Goal: Information Seeking & Learning: Understand process/instructions

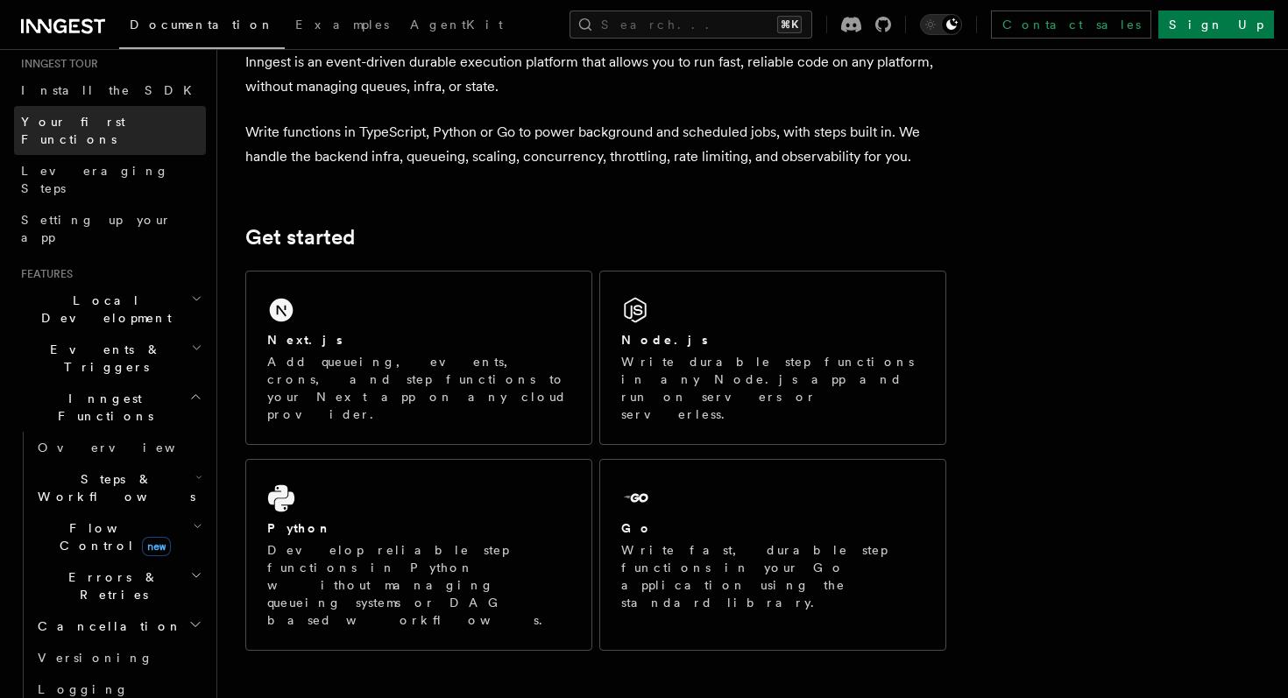
scroll to position [179, 0]
click at [145, 463] on h2 "Steps & Workflows" at bounding box center [118, 487] width 175 height 49
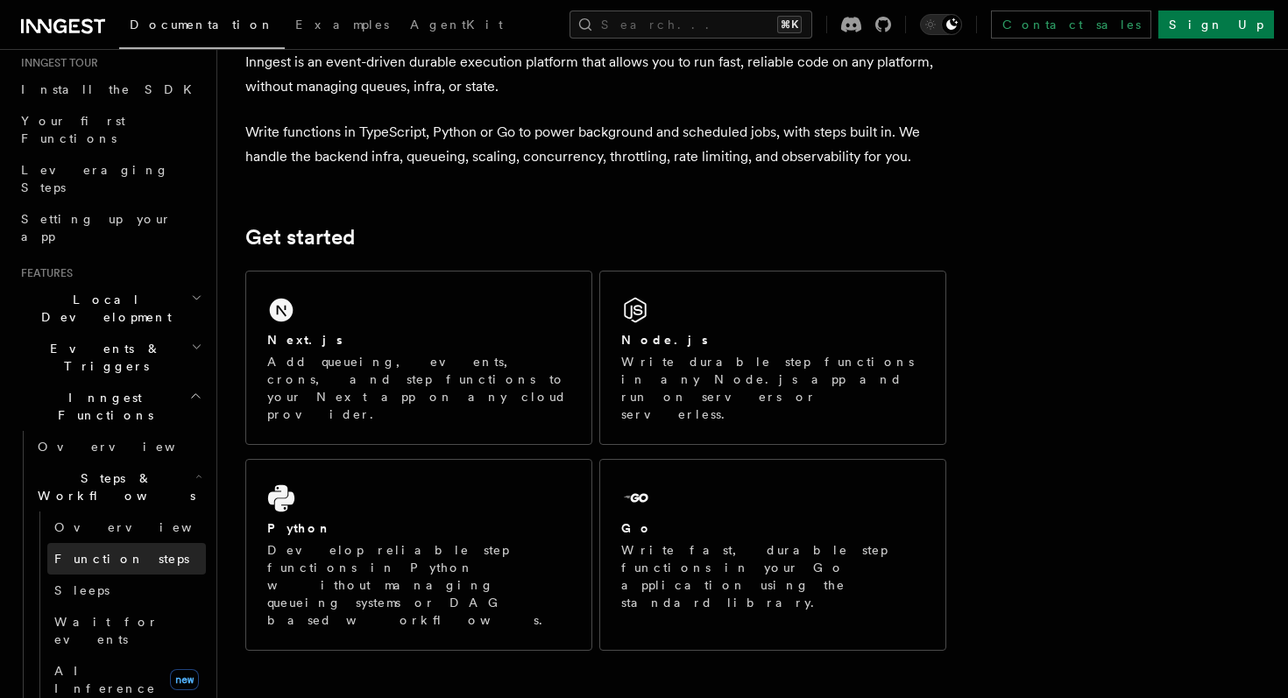
click at [148, 543] on link "Function steps" at bounding box center [126, 559] width 159 height 32
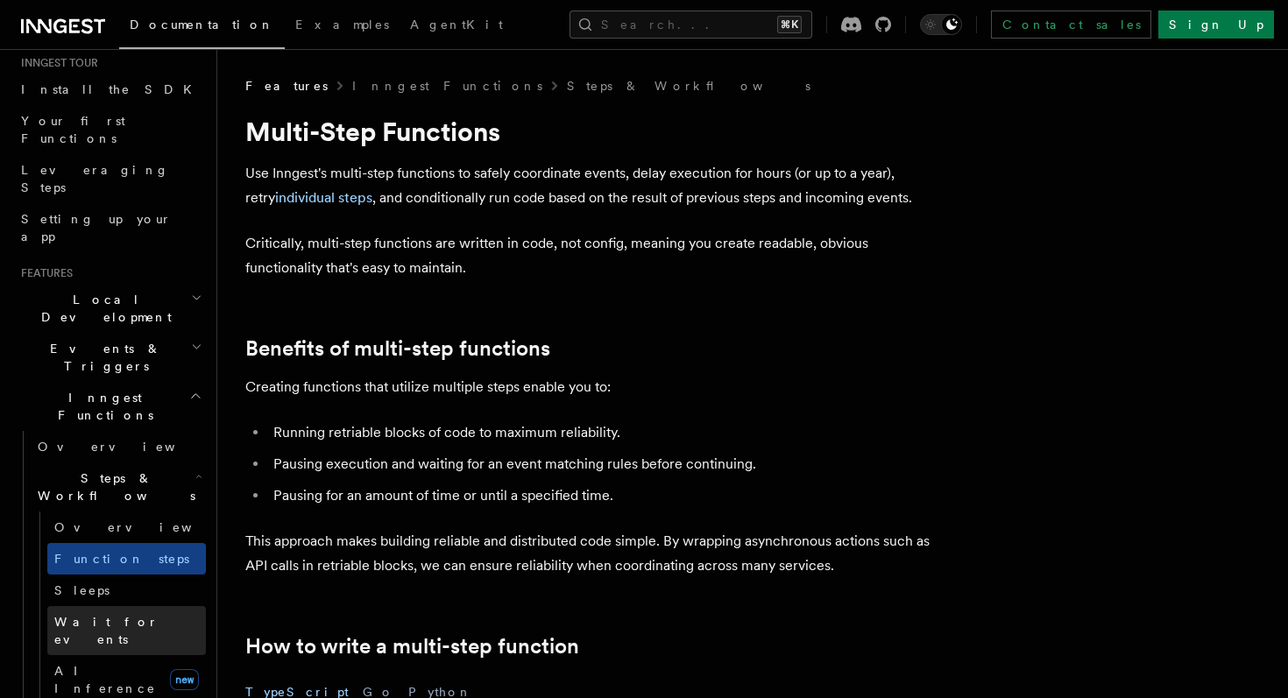
click at [152, 606] on link "Wait for events" at bounding box center [126, 630] width 159 height 49
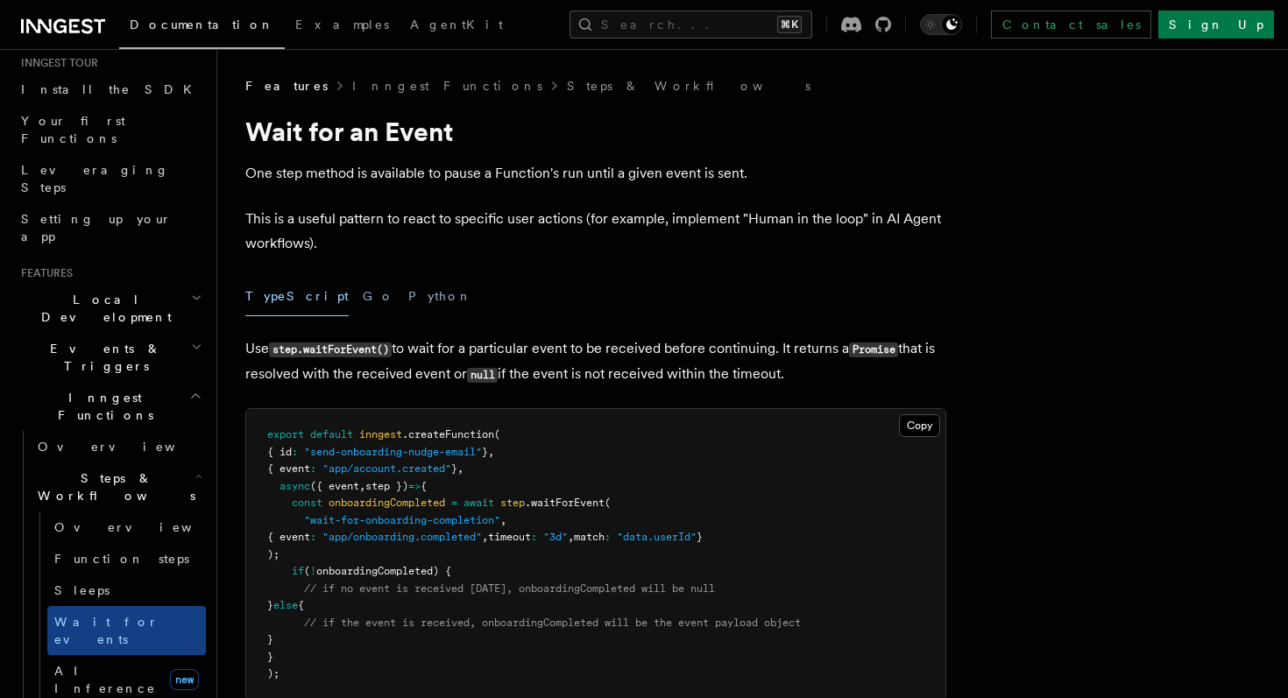
click at [164, 17] on link "Documentation" at bounding box center [202, 27] width 166 height 44
